Goal: Use online tool/utility: Utilize a website feature to perform a specific function

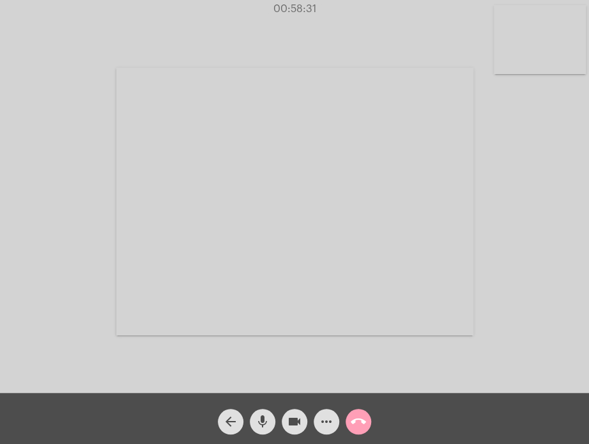
click at [358, 421] on mat-icon "call_end" at bounding box center [358, 421] width 15 height 15
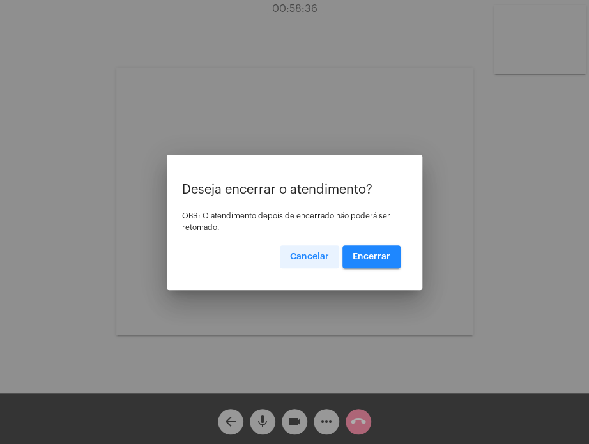
click at [322, 263] on button "Cancelar" at bounding box center [309, 256] width 59 height 23
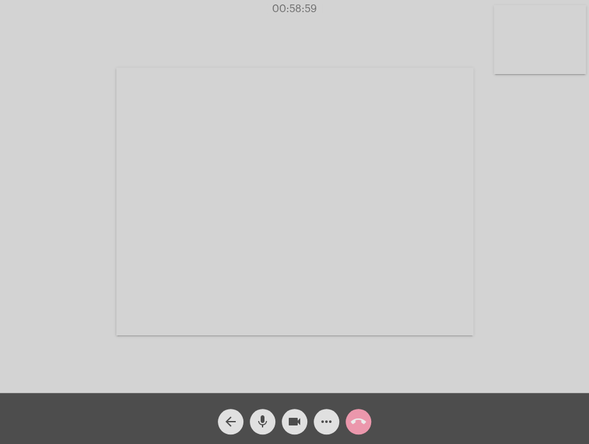
click at [353, 417] on mat-icon "call_end" at bounding box center [358, 421] width 15 height 15
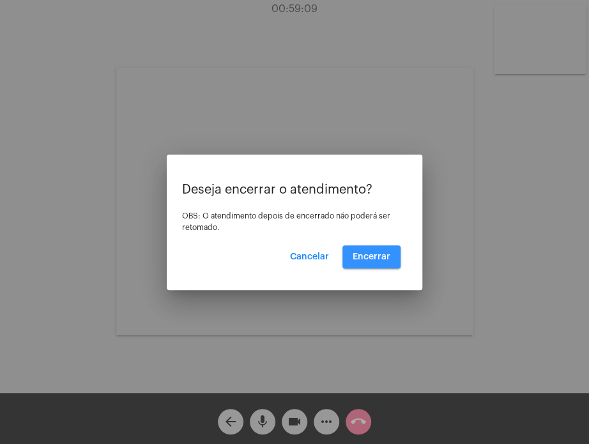
click at [374, 257] on span "Encerrar" at bounding box center [372, 256] width 38 height 9
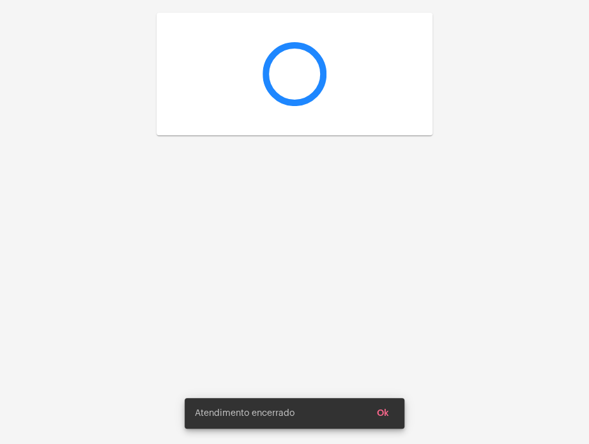
click at [374, 257] on div at bounding box center [294, 222] width 589 height 444
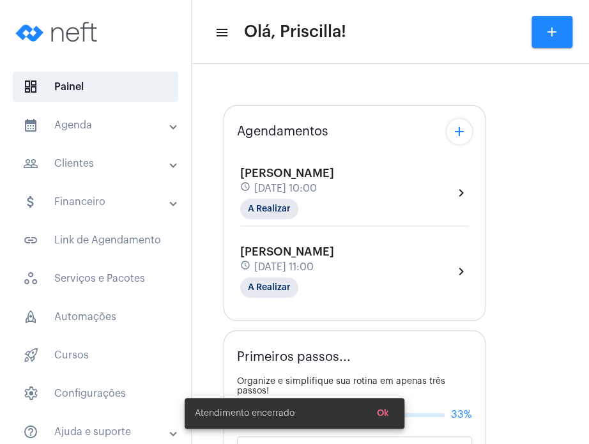
type input "[URL][DOMAIN_NAME]"
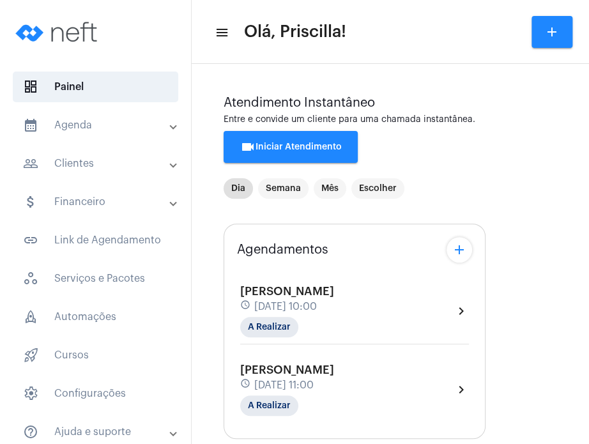
click at [374, 257] on div "Agendamentos add" at bounding box center [354, 250] width 235 height 26
click at [368, 392] on div "[PERSON_NAME] schedule [DATE] 11:00 A Realizar chevron_right" at bounding box center [354, 389] width 229 height 52
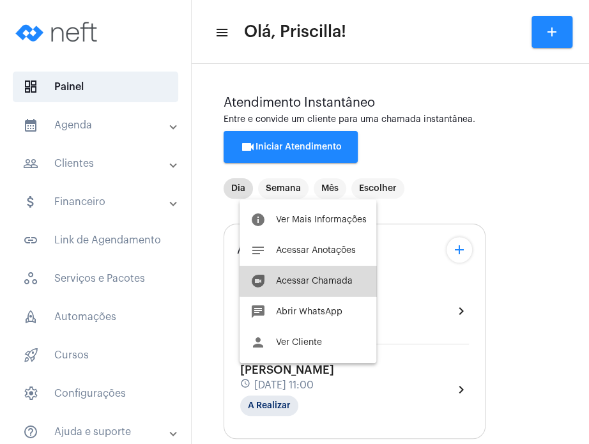
click at [344, 280] on span "Acessar Chamada" at bounding box center [313, 281] width 77 height 9
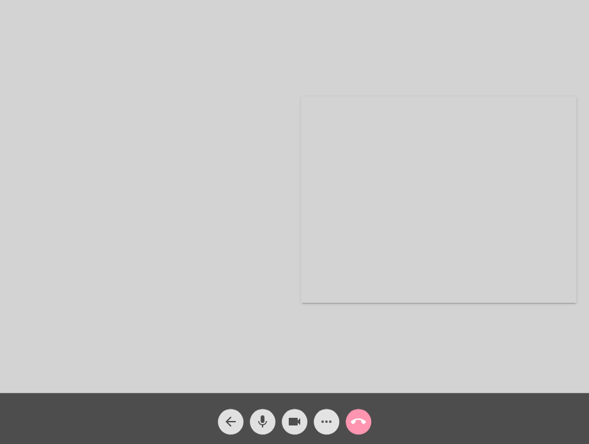
click at [322, 421] on mat-icon "more_horiz" at bounding box center [326, 421] width 15 height 15
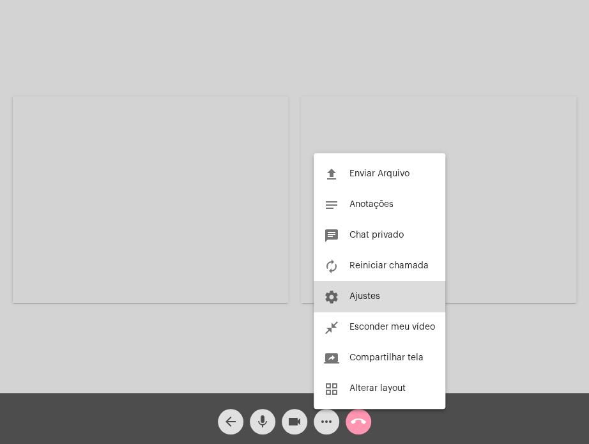
click at [358, 289] on button "settings Ajustes" at bounding box center [380, 296] width 132 height 31
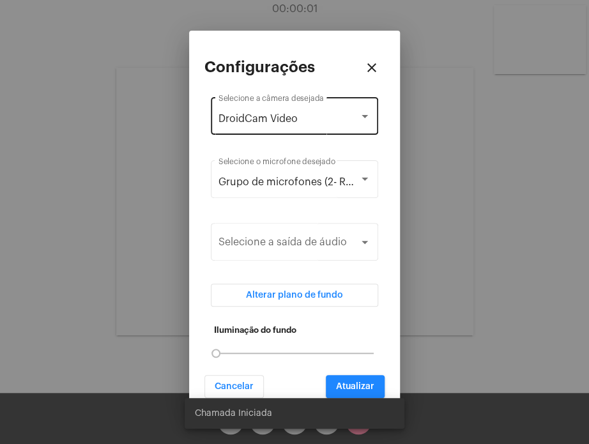
click at [337, 130] on div "DroidCam Video Selecione a câmera desejada" at bounding box center [294, 115] width 152 height 40
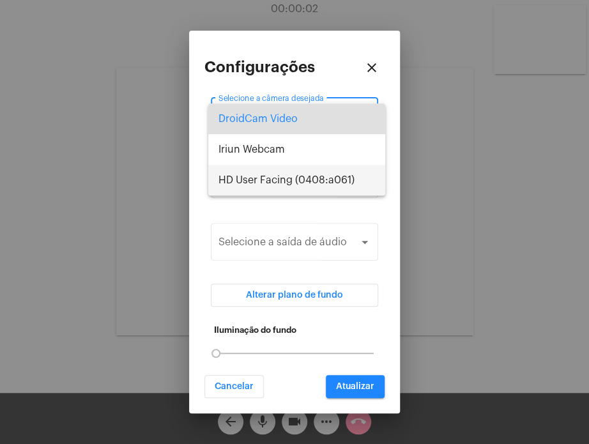
click at [332, 174] on span "HD User Facing (0408:a061)" at bounding box center [296, 180] width 157 height 31
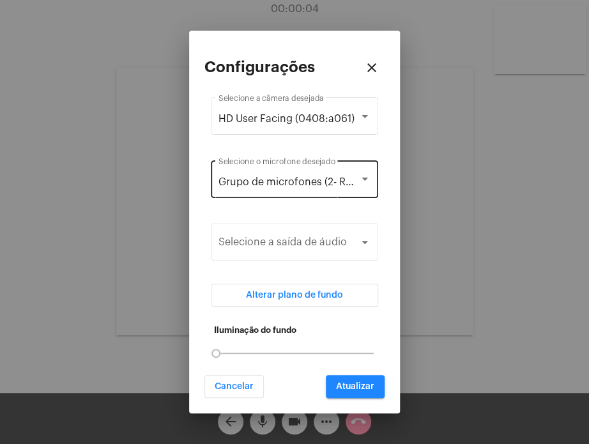
click at [328, 188] on div "Grupo de microfones (2- Realtek(R) Audio) Selecione o microfone desejado" at bounding box center [294, 178] width 152 height 40
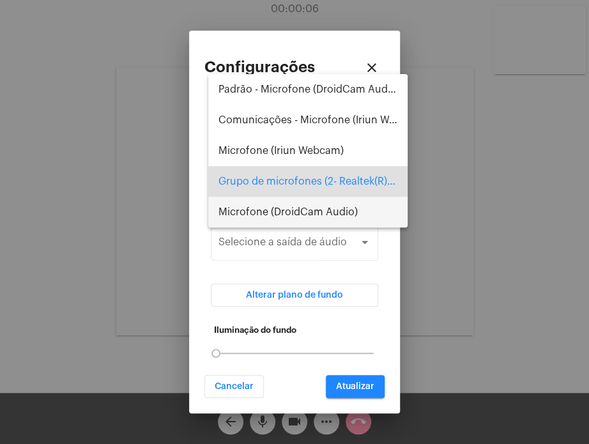
click at [331, 206] on span "Microfone (DroidCam Audio)" at bounding box center [307, 212] width 179 height 31
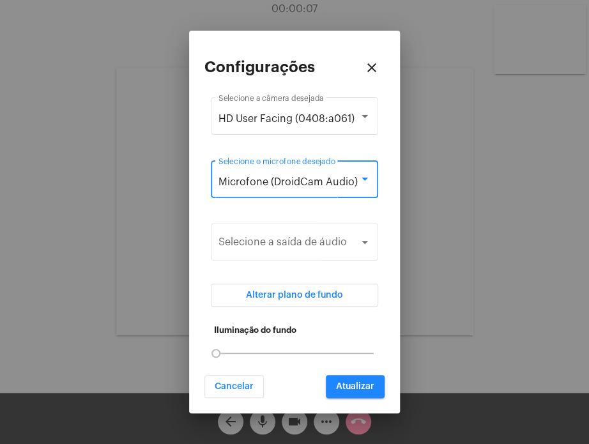
click at [325, 180] on span "Microfone (DroidCam Audio)" at bounding box center [287, 182] width 139 height 10
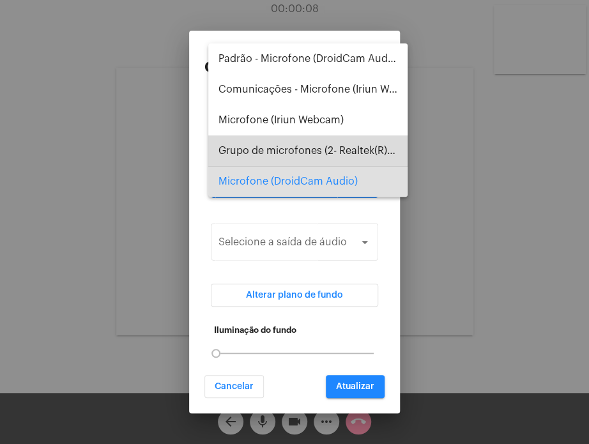
click at [314, 148] on span "Grupo de microfones (2- Realtek(R) Audio)" at bounding box center [307, 150] width 179 height 31
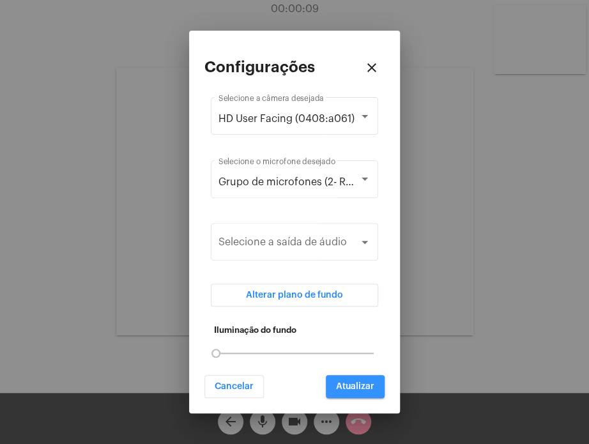
click at [348, 394] on button "Atualizar" at bounding box center [355, 386] width 59 height 23
